Goal: Task Accomplishment & Management: Use online tool/utility

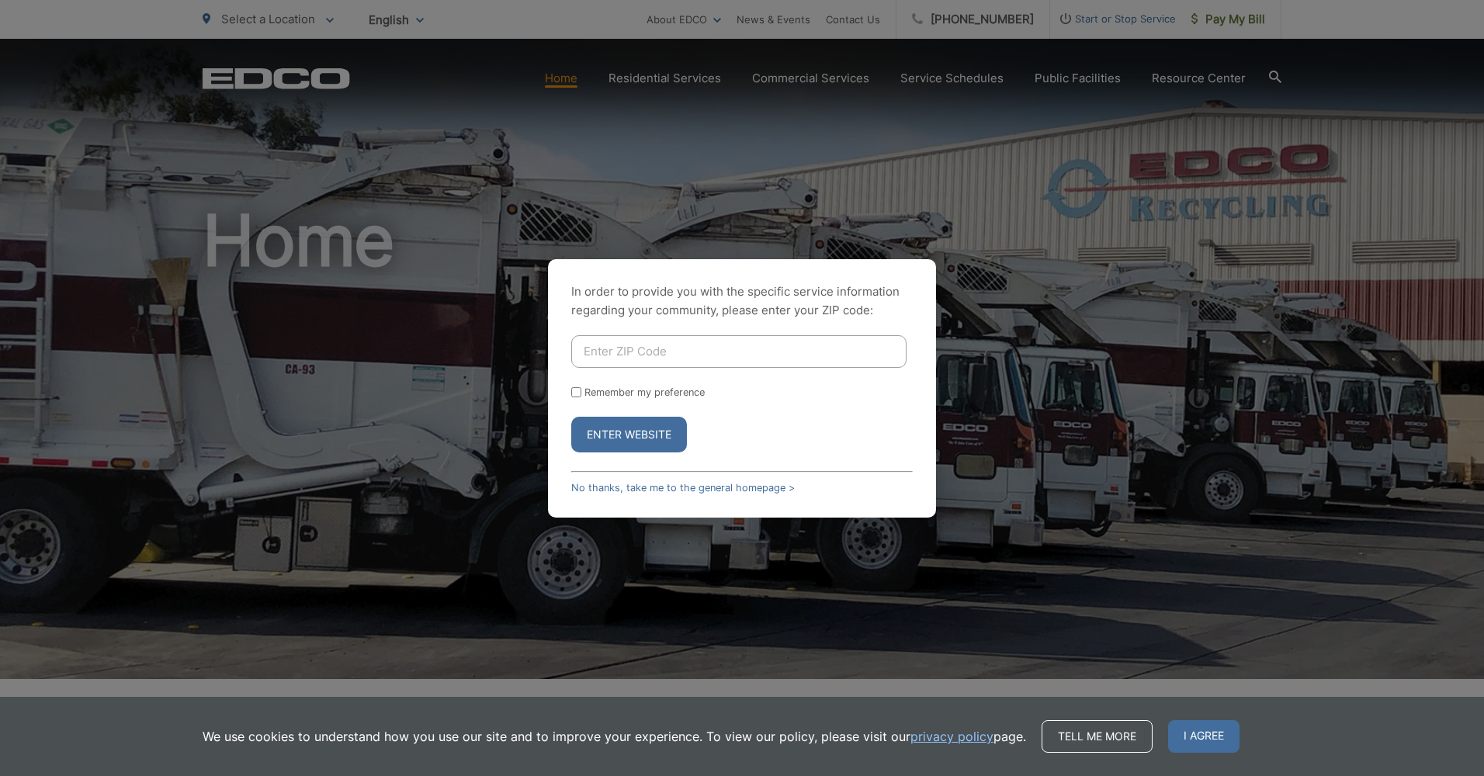
click at [381, 3] on input "Enter ZIP Code" at bounding box center [738, 351] width 335 height 33
type input "92118"
click at [381, 3] on button "Enter Website" at bounding box center [629, 435] width 116 height 36
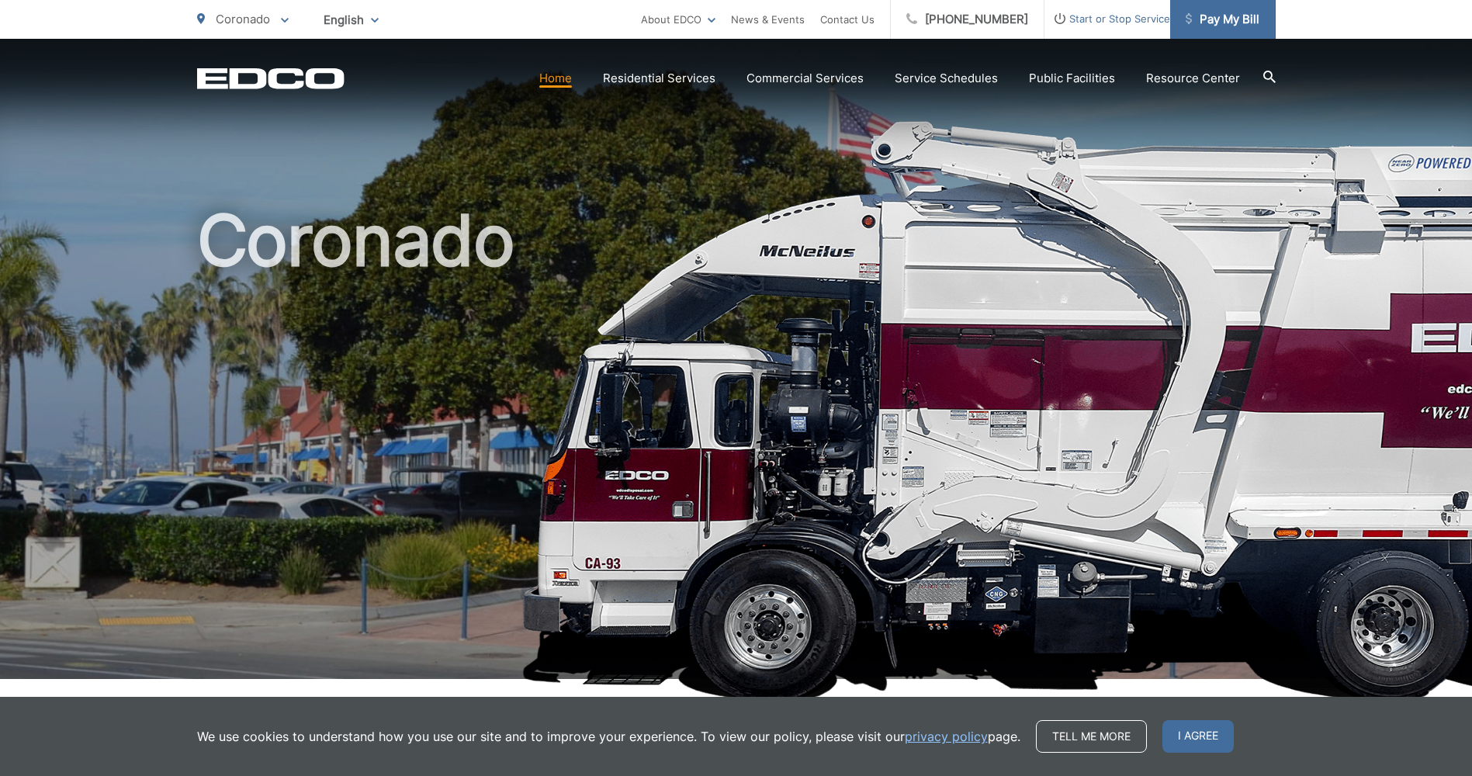
click at [1205, 15] on span "Pay My Bill" at bounding box center [1223, 19] width 74 height 19
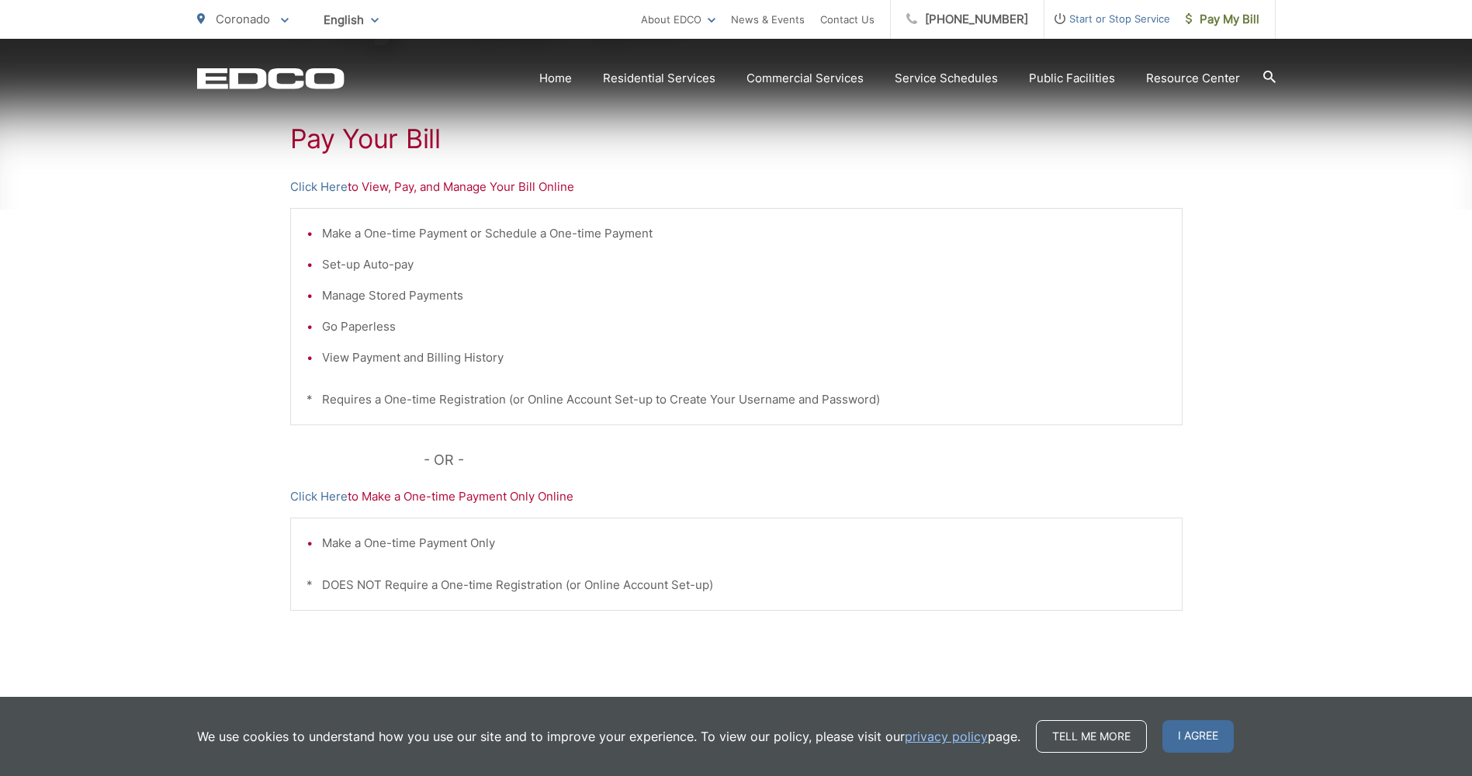
scroll to position [328, 0]
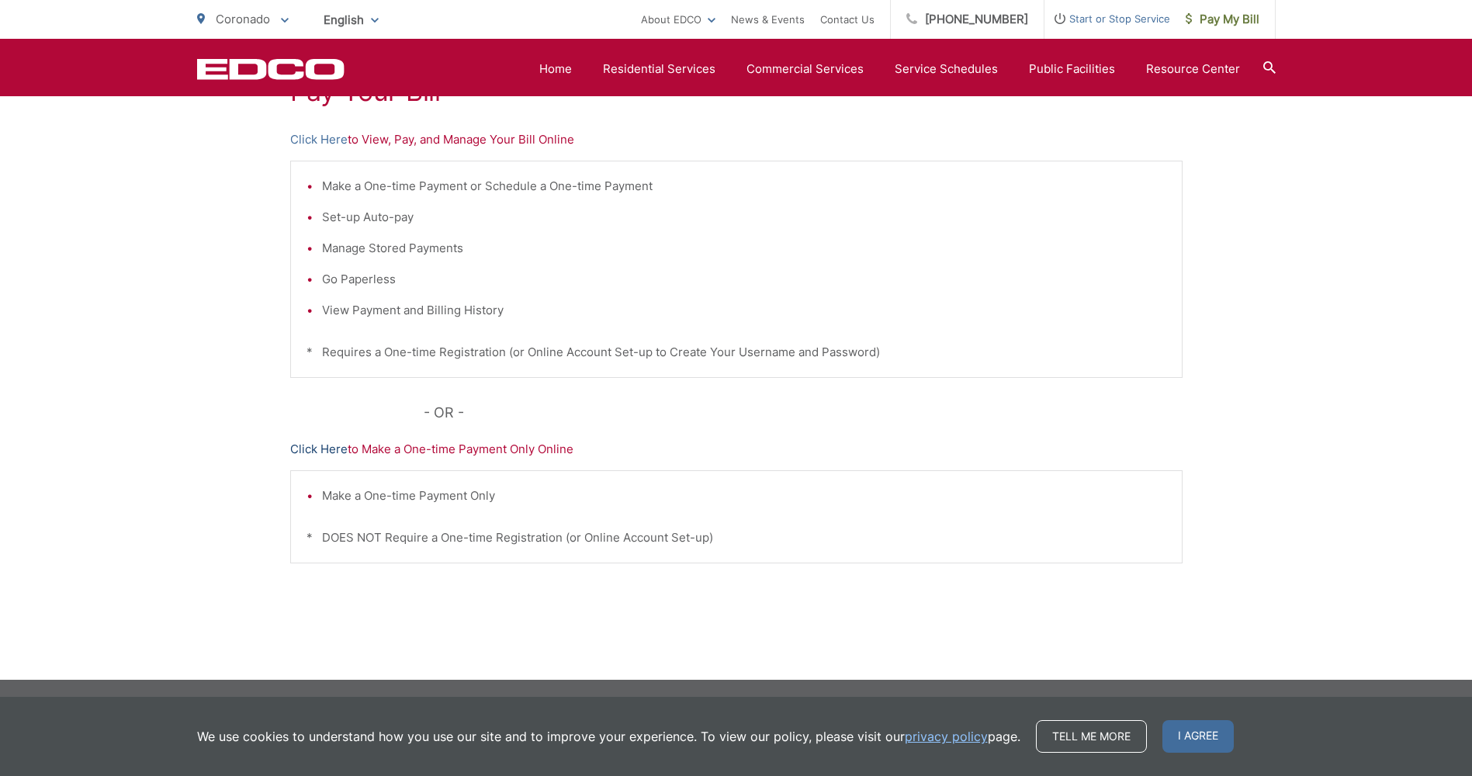
click at [307, 448] on link "Click Here" at bounding box center [318, 449] width 57 height 19
